Goal: Task Accomplishment & Management: Complete application form

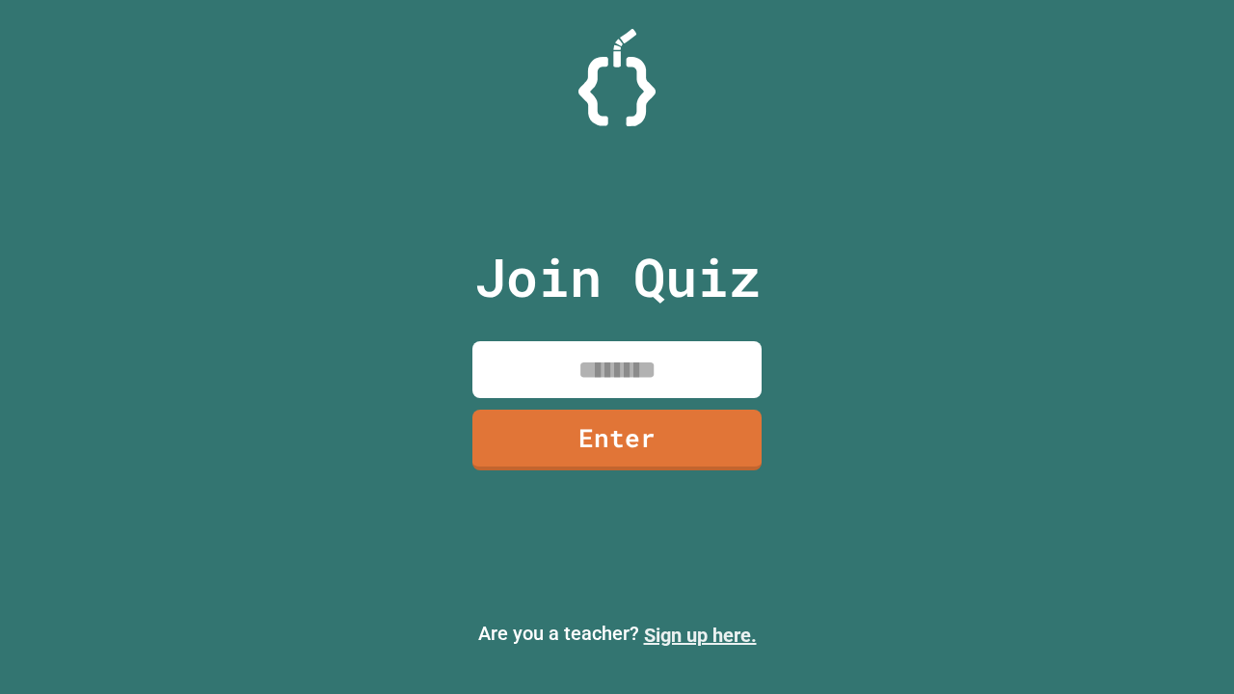
click at [700, 636] on link "Sign up here." at bounding box center [700, 635] width 113 height 23
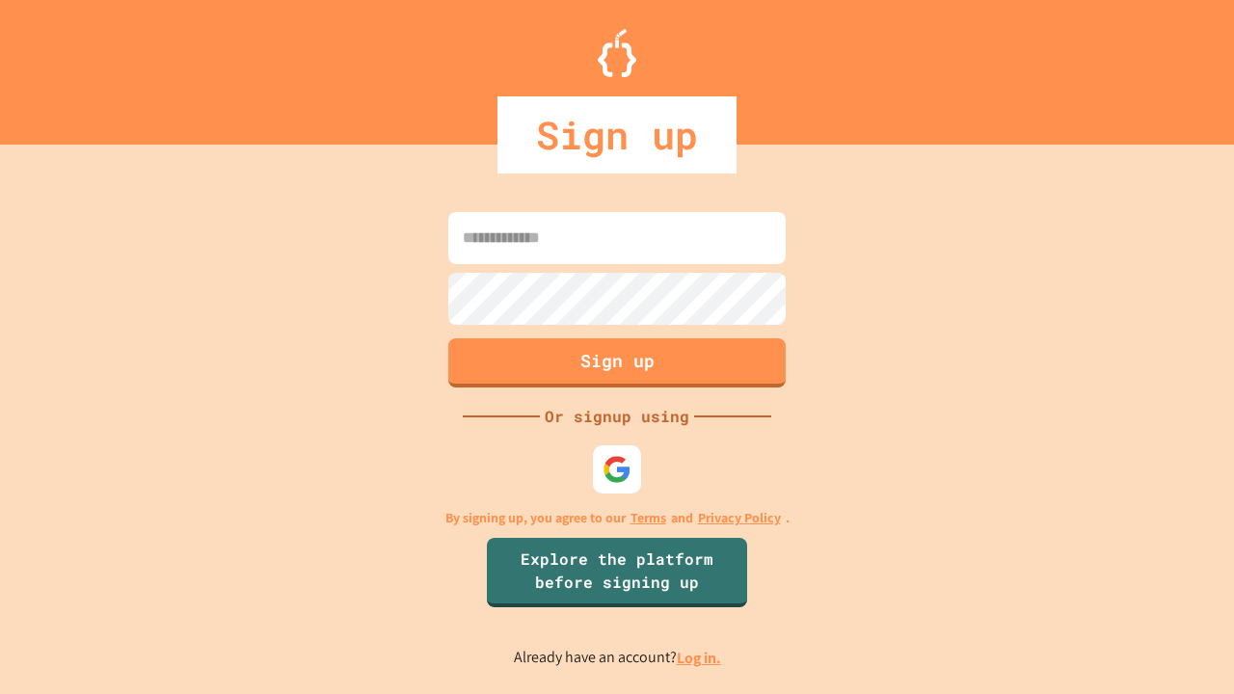
click at [700, 658] on link "Log in." at bounding box center [699, 658] width 44 height 20
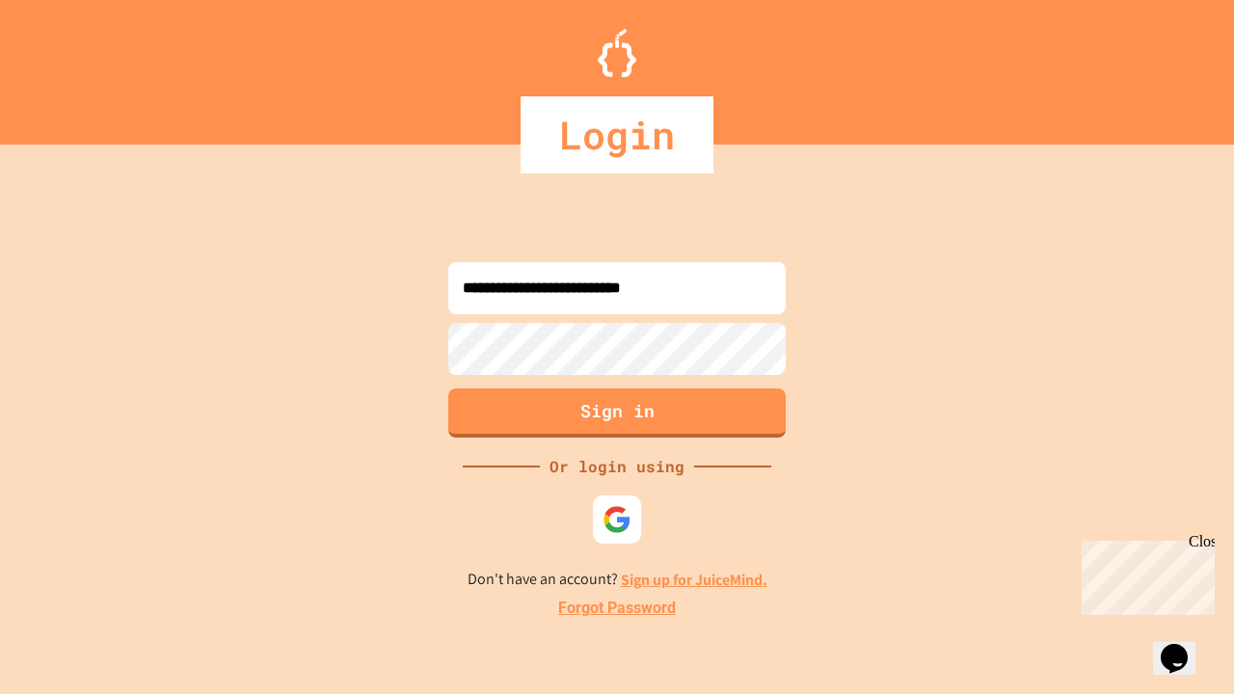
type input "**********"
